Goal: Check status: Check status

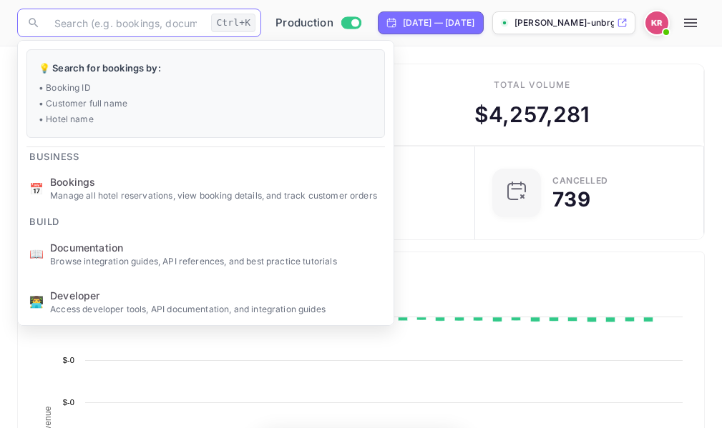
scroll to position [222, 325]
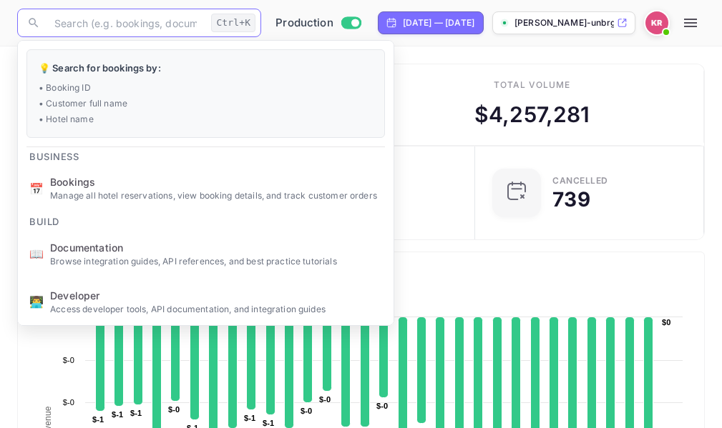
click at [428, 99] on div "Total volume $ 4,257,281" at bounding box center [532, 105] width 343 height 82
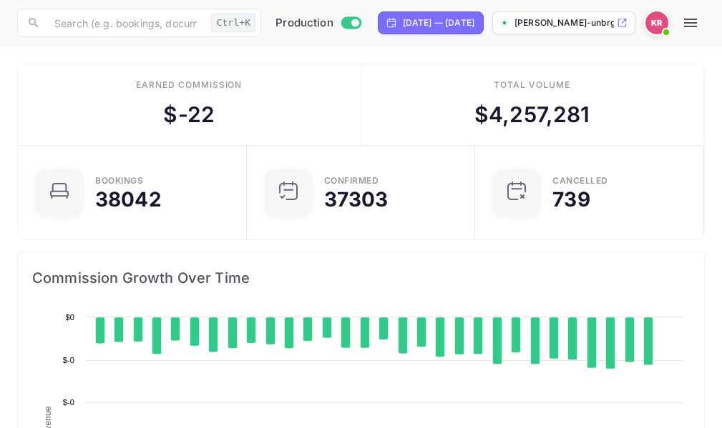
scroll to position [222, 325]
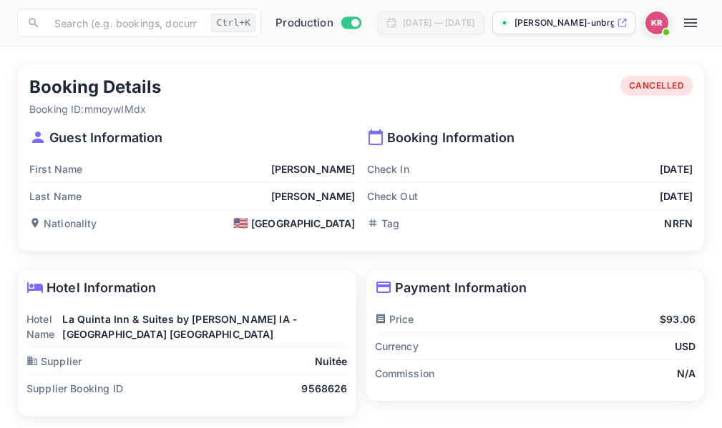
click at [699, 25] on icon "button" at bounding box center [690, 22] width 17 height 17
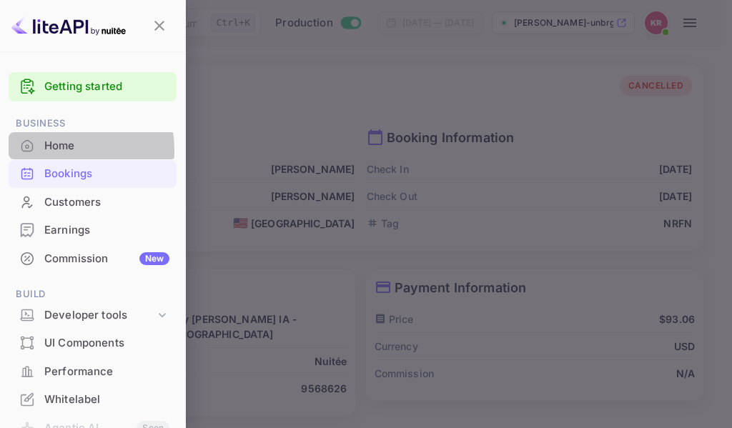
click at [58, 150] on div "Home" at bounding box center [106, 146] width 125 height 16
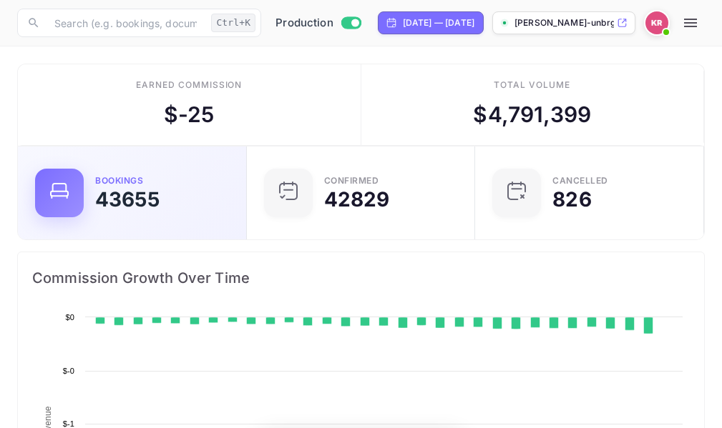
scroll to position [222, 325]
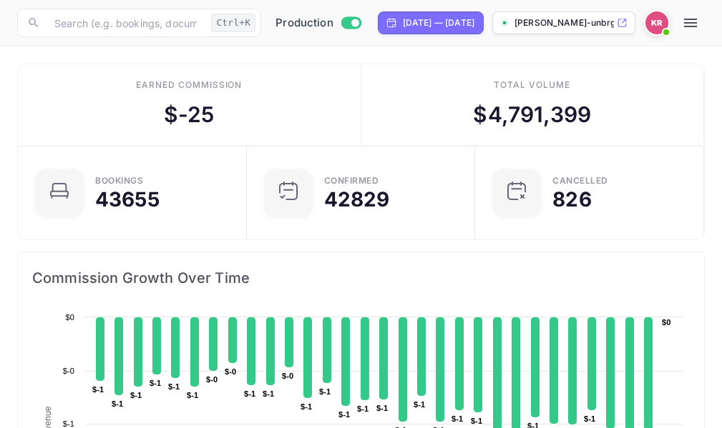
click at [697, 22] on icon "button" at bounding box center [690, 23] width 13 height 9
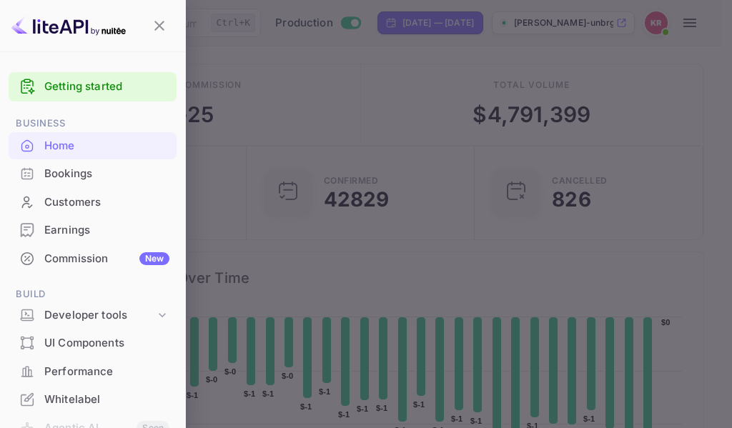
click at [224, 39] on div at bounding box center [366, 214] width 732 height 428
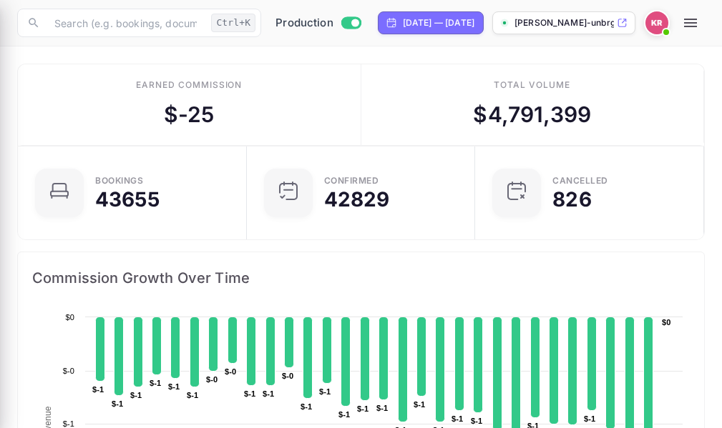
scroll to position [11, 11]
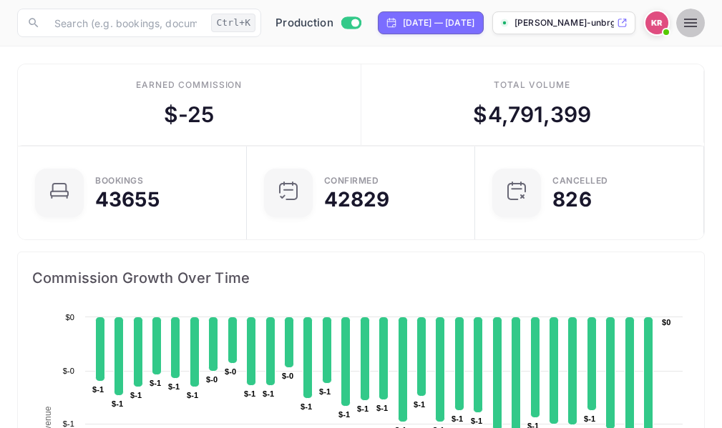
click at [697, 23] on icon "button" at bounding box center [690, 23] width 13 height 9
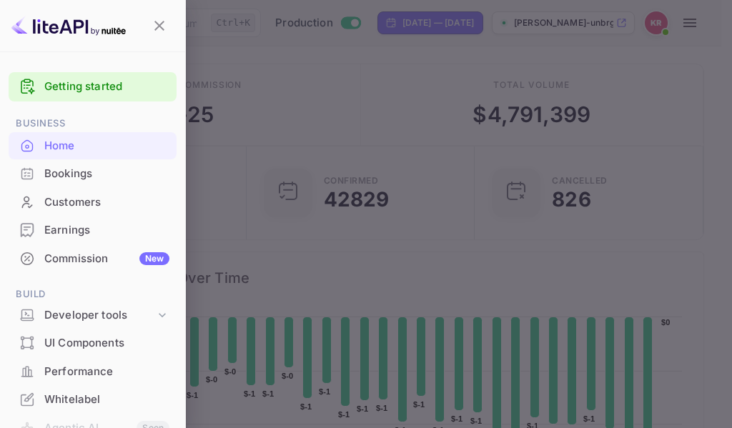
click at [247, 123] on div at bounding box center [366, 214] width 732 height 428
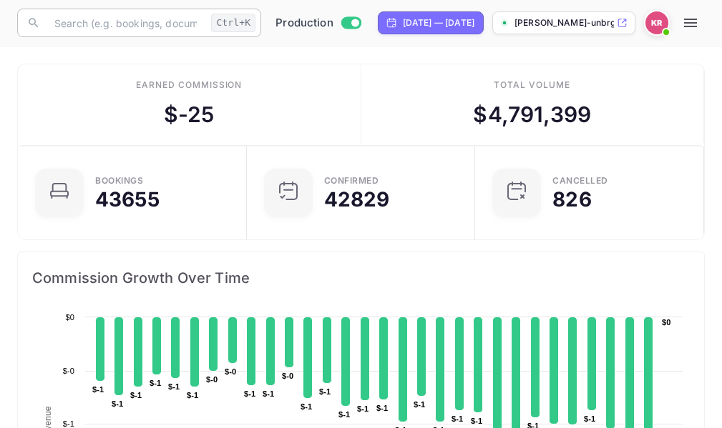
click at [82, 22] on input "text" at bounding box center [126, 23] width 160 height 29
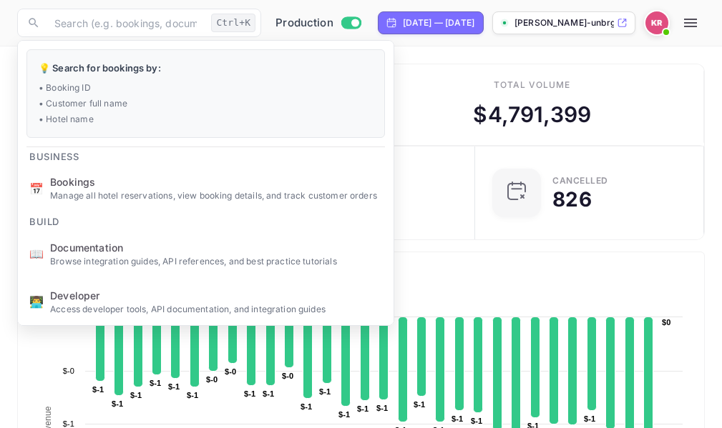
drag, startPoint x: 82, startPoint y: 22, endPoint x: 437, endPoint y: 112, distance: 366.7
click at [437, 112] on div "Total volume $ 4,791,399" at bounding box center [532, 105] width 343 height 82
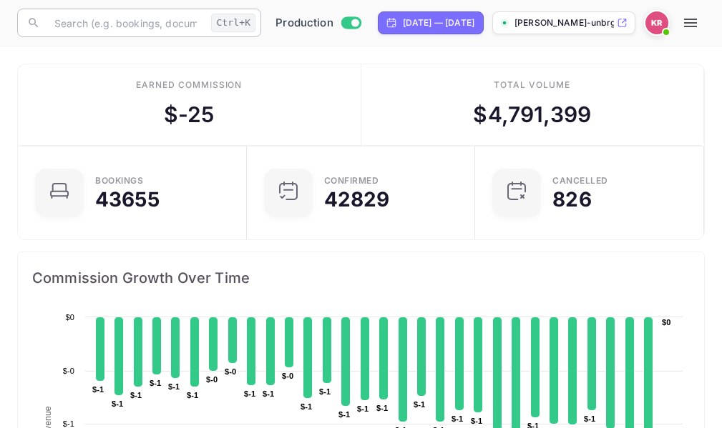
click at [57, 22] on input "text" at bounding box center [126, 23] width 160 height 29
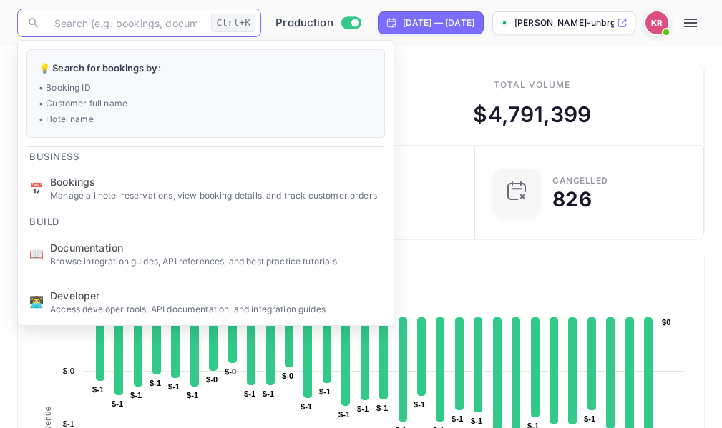
paste input "6hXHonQiP"
type input "6hXHonQiP"
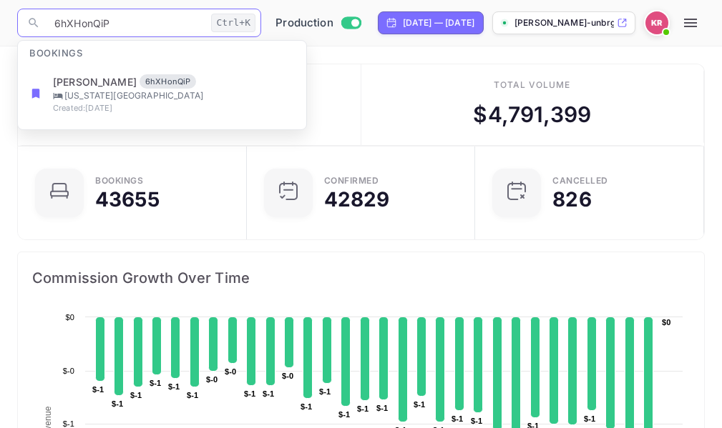
click at [57, 23] on input "6hXHonQiP" at bounding box center [126, 23] width 160 height 29
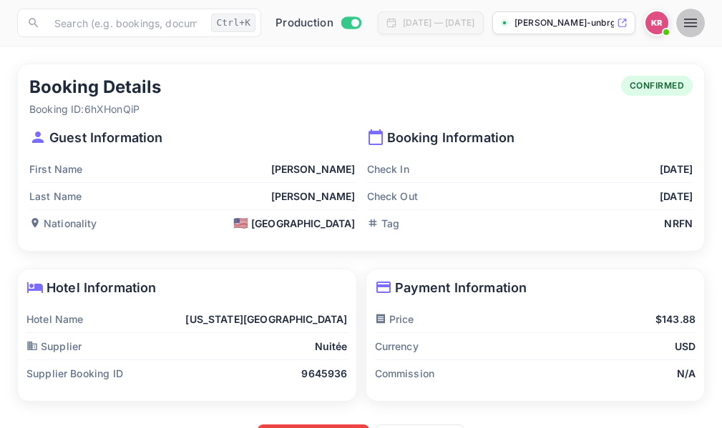
click at [697, 22] on icon "button" at bounding box center [690, 23] width 13 height 9
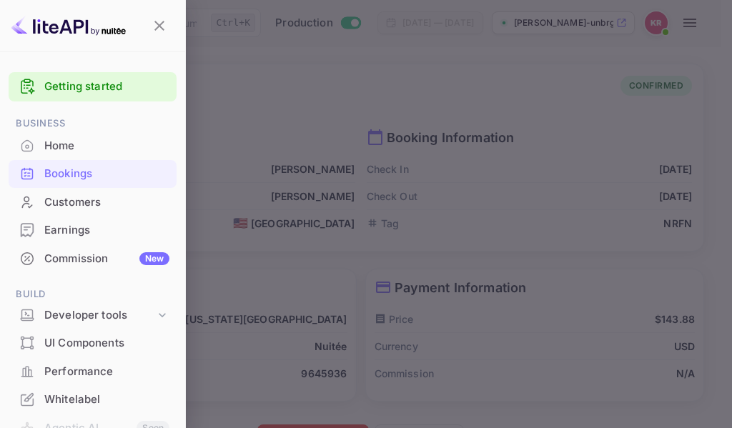
click at [302, 87] on div at bounding box center [366, 214] width 732 height 428
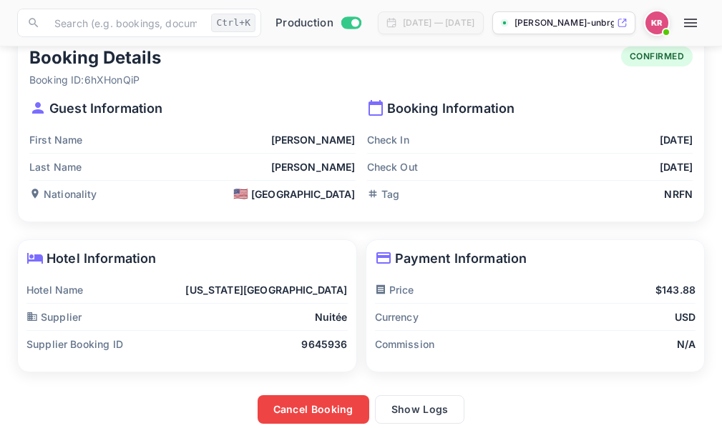
scroll to position [42, 0]
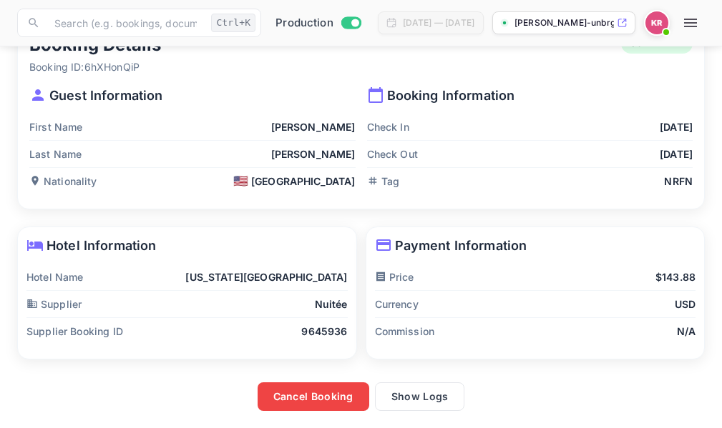
click at [697, 23] on icon "button" at bounding box center [690, 23] width 13 height 9
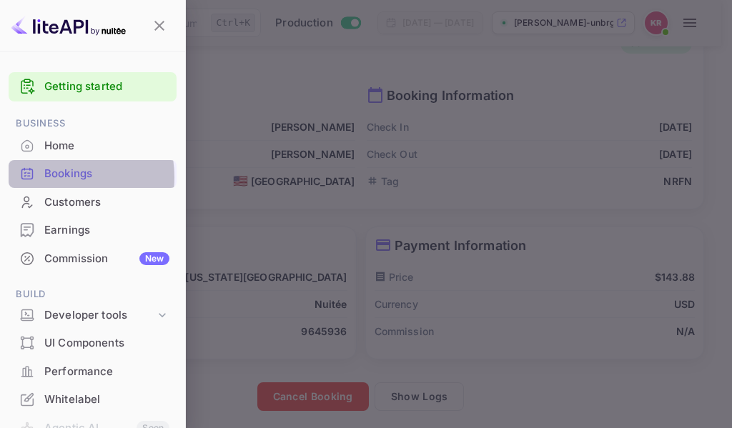
click at [54, 177] on div "Bookings" at bounding box center [106, 174] width 125 height 16
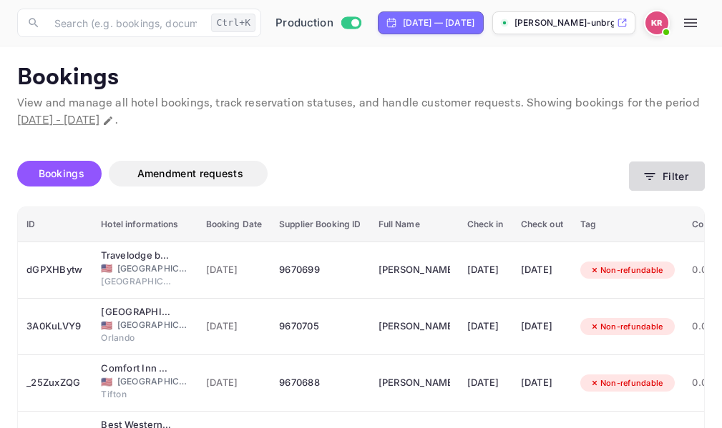
click at [652, 177] on icon "button" at bounding box center [649, 177] width 14 height 14
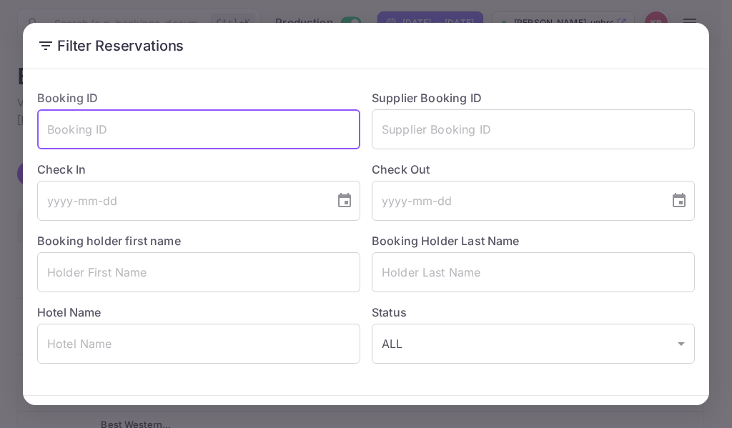
click at [55, 132] on input "text" at bounding box center [198, 129] width 323 height 40
paste input "6hXHonQiP"
drag, startPoint x: 53, startPoint y: 132, endPoint x: 44, endPoint y: 132, distance: 9.3
click at [50, 132] on input "6hXHonQiP" at bounding box center [198, 129] width 323 height 40
click at [114, 132] on input "6hXHonQiP" at bounding box center [198, 129] width 323 height 40
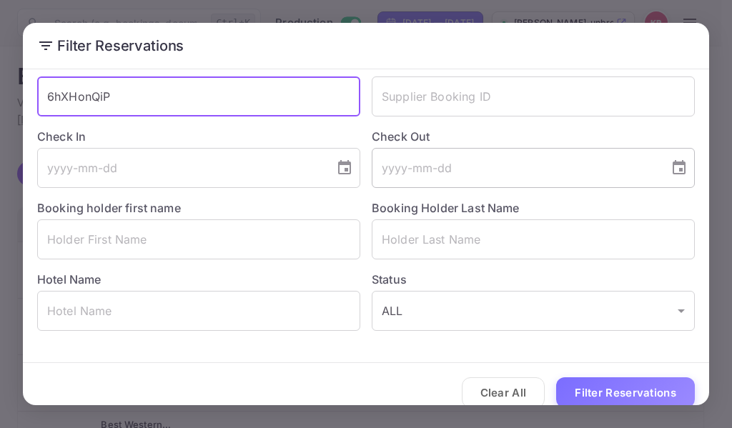
scroll to position [50, 0]
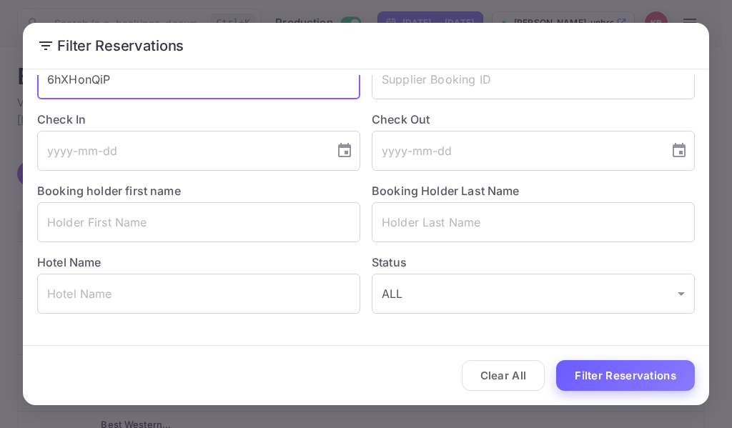
type input "6hXHonQiP"
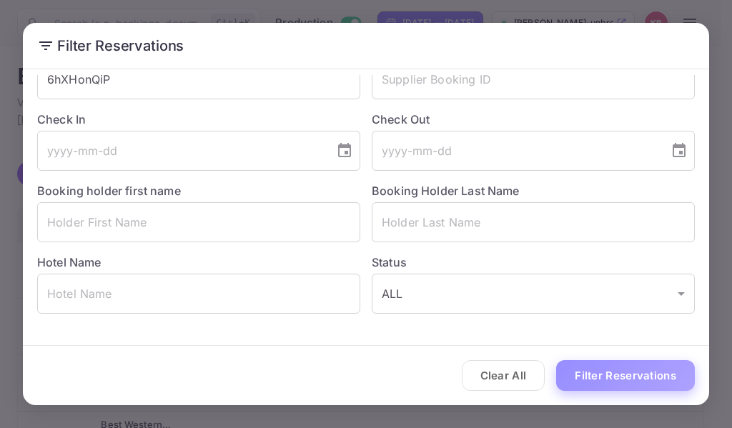
click at [622, 381] on button "Filter Reservations" at bounding box center [625, 376] width 139 height 31
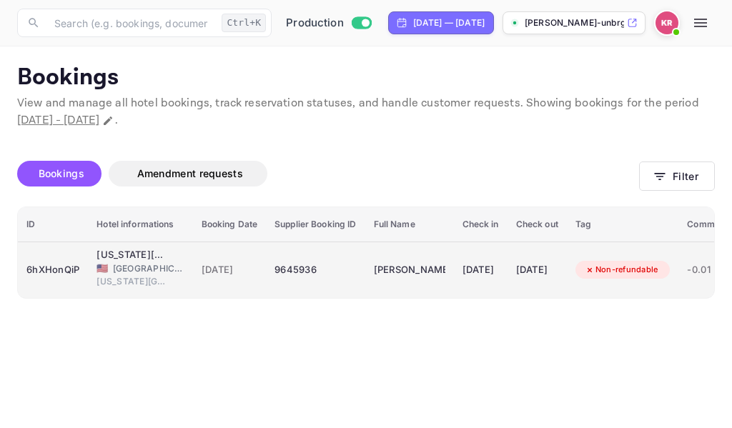
click at [120, 267] on span "[GEOGRAPHIC_DATA]" at bounding box center [149, 269] width 72 height 13
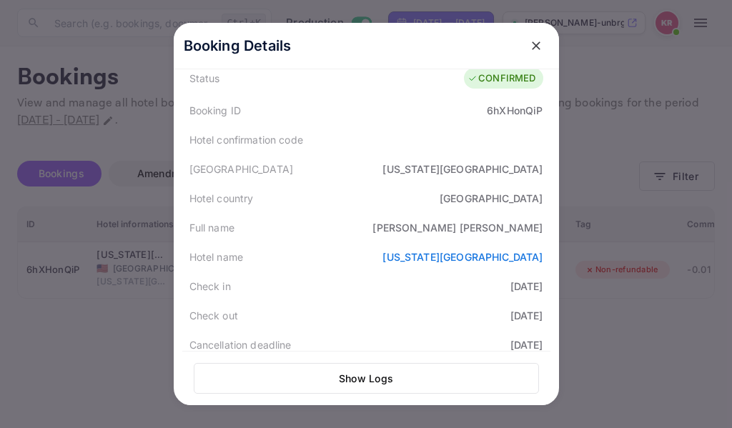
scroll to position [0, 0]
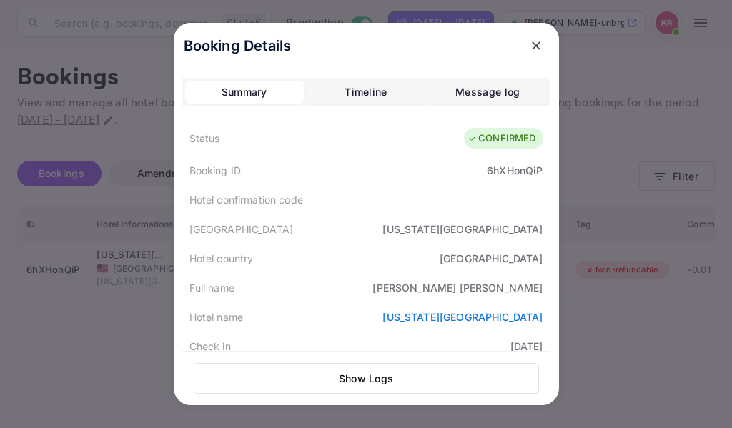
click at [534, 48] on icon "close" at bounding box center [536, 46] width 14 height 14
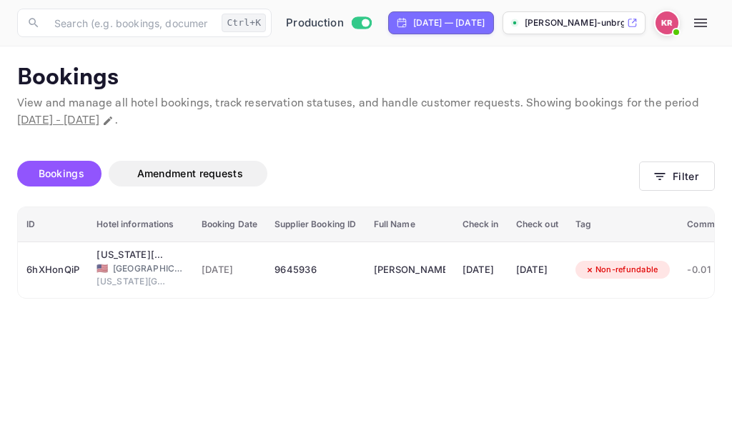
click at [704, 26] on icon "button" at bounding box center [701, 23] width 13 height 9
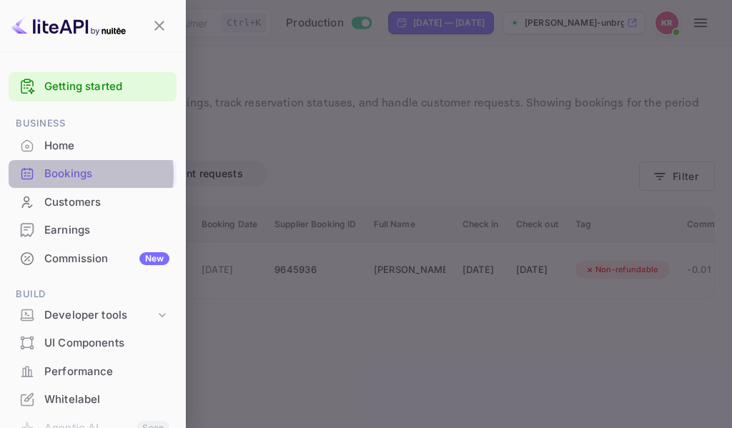
click at [66, 175] on div "Bookings" at bounding box center [106, 174] width 125 height 16
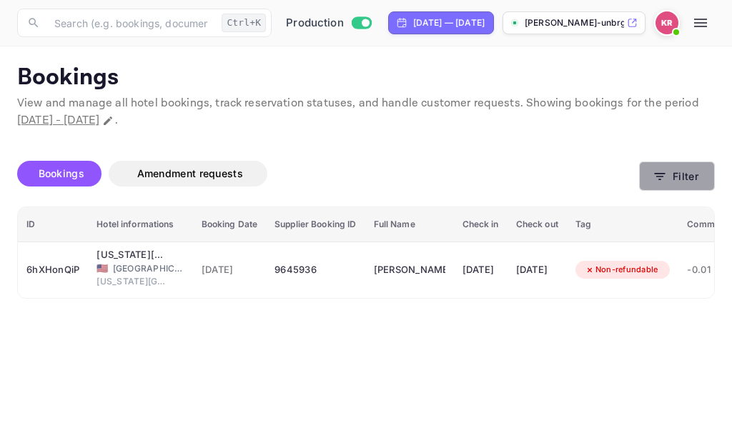
click at [659, 179] on icon "button" at bounding box center [660, 176] width 11 height 7
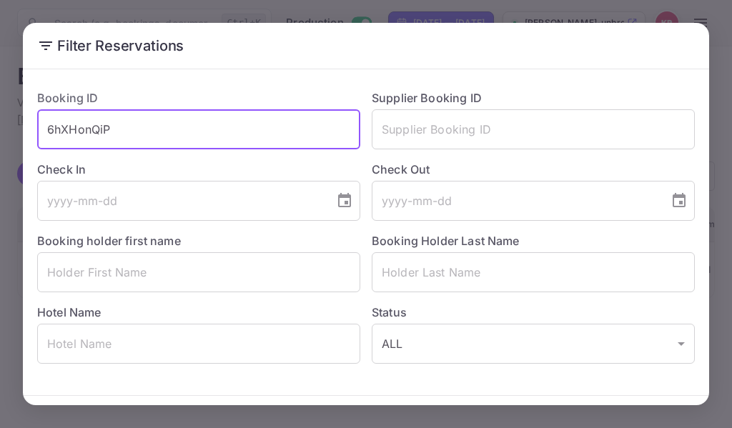
click at [46, 130] on input "6hXHonQiP" at bounding box center [198, 129] width 323 height 40
click at [109, 130] on input "6hXHonQiP" at bounding box center [198, 129] width 323 height 40
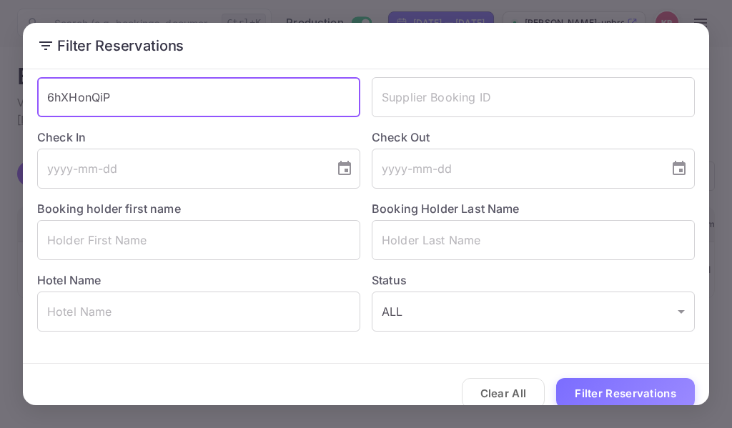
scroll to position [50, 0]
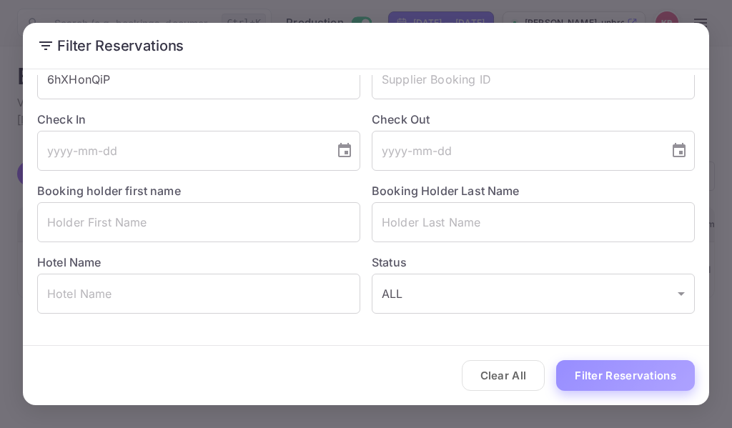
click at [604, 379] on button "Filter Reservations" at bounding box center [625, 376] width 139 height 31
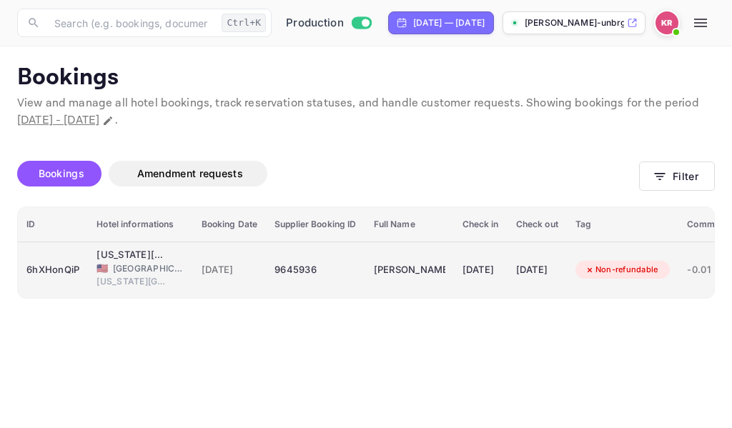
click at [250, 269] on span "[DATE]" at bounding box center [230, 271] width 57 height 16
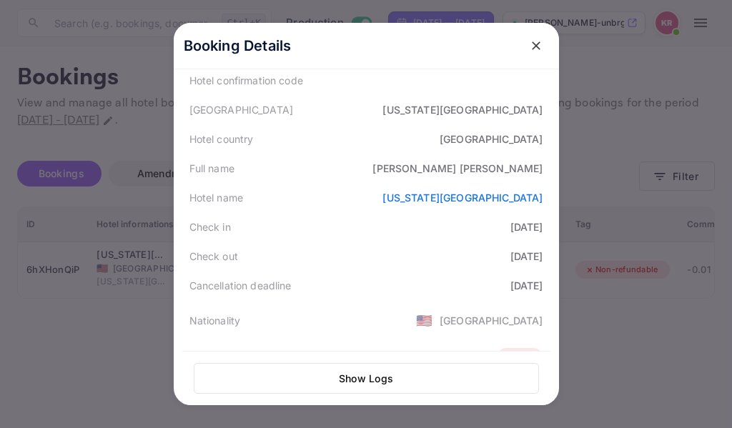
scroll to position [0, 0]
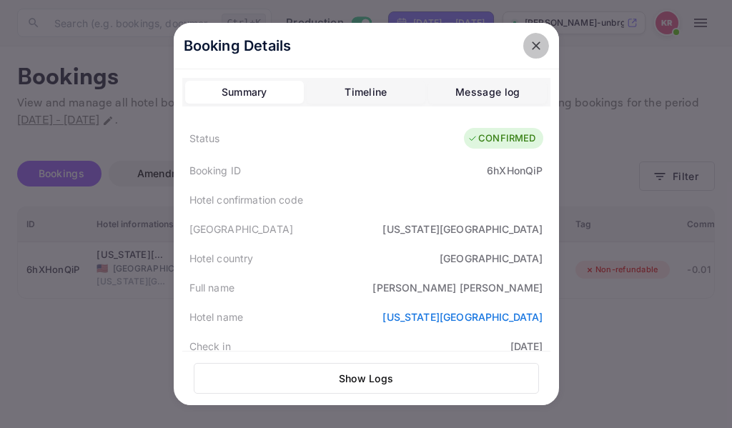
click at [532, 48] on icon "close" at bounding box center [536, 45] width 9 height 9
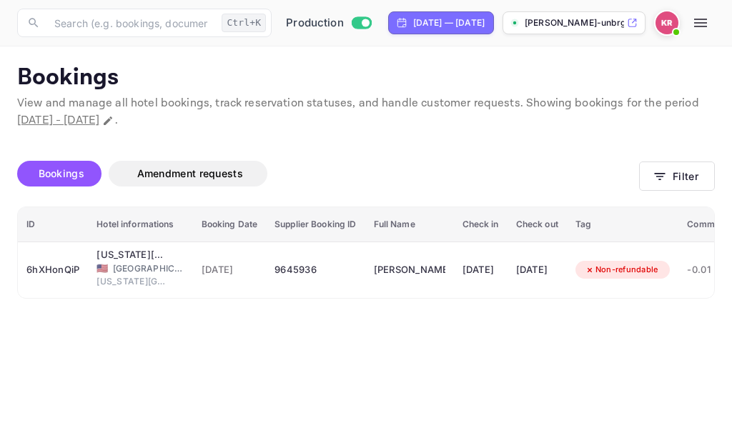
click at [700, 22] on icon "button" at bounding box center [701, 23] width 13 height 9
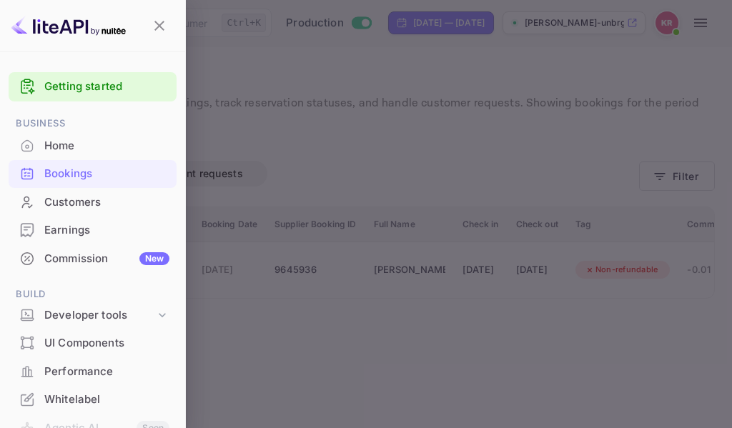
click at [330, 346] on div at bounding box center [366, 214] width 732 height 428
